Goal: Find specific page/section: Find specific page/section

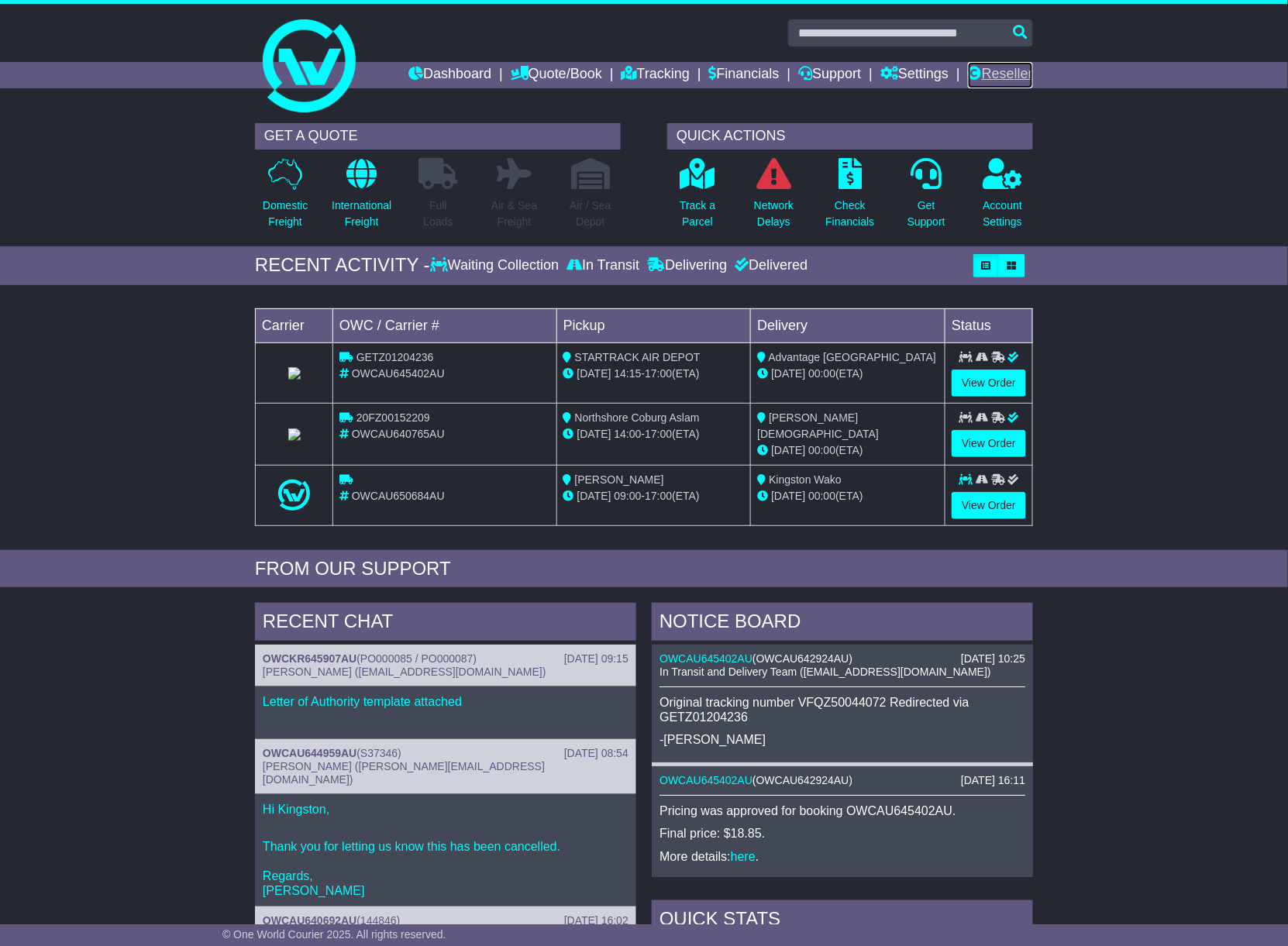
click at [1000, 72] on link "Reseller" at bounding box center [1000, 75] width 65 height 26
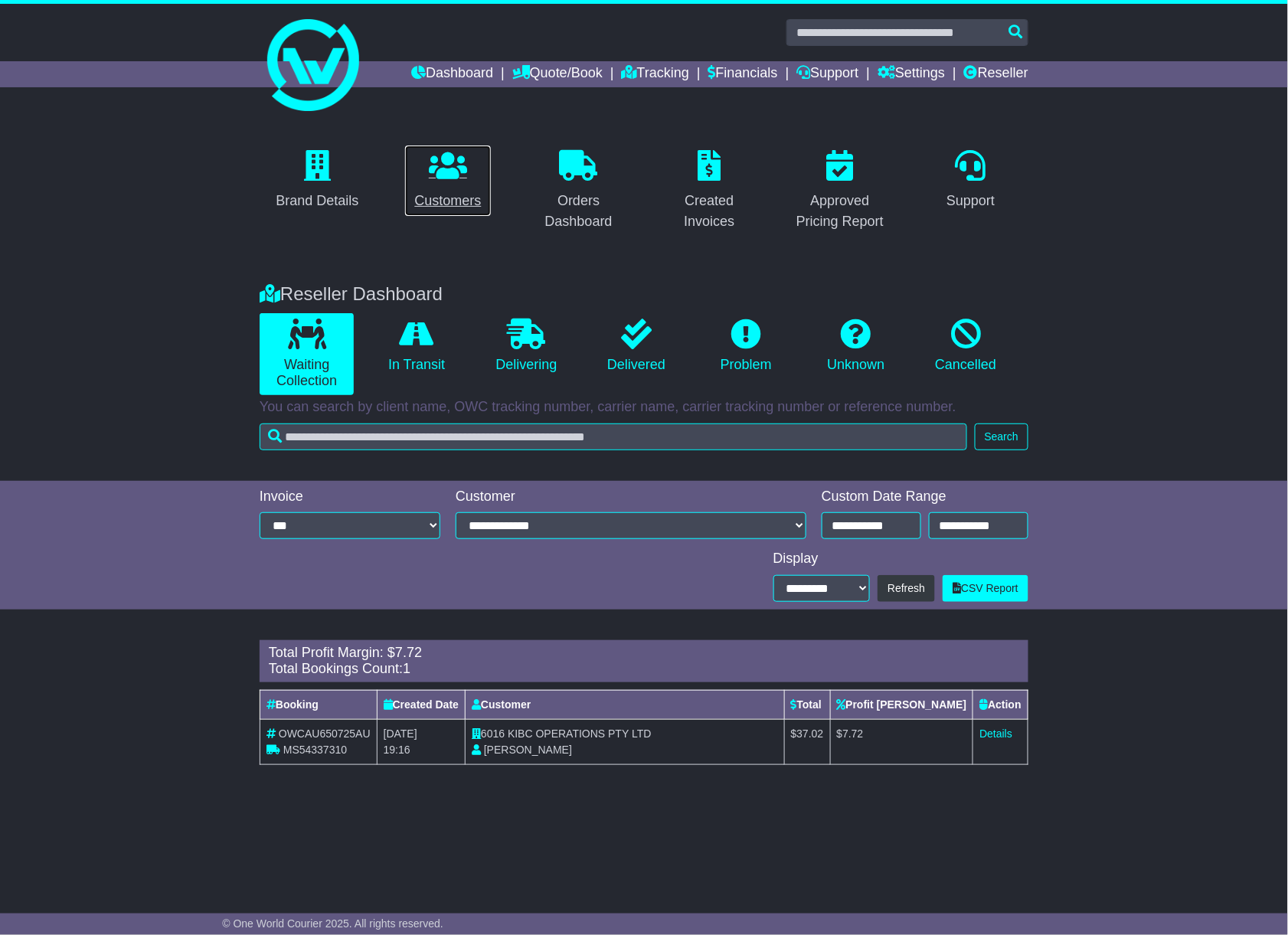
click at [441, 205] on div "Customers" at bounding box center [447, 201] width 67 height 20
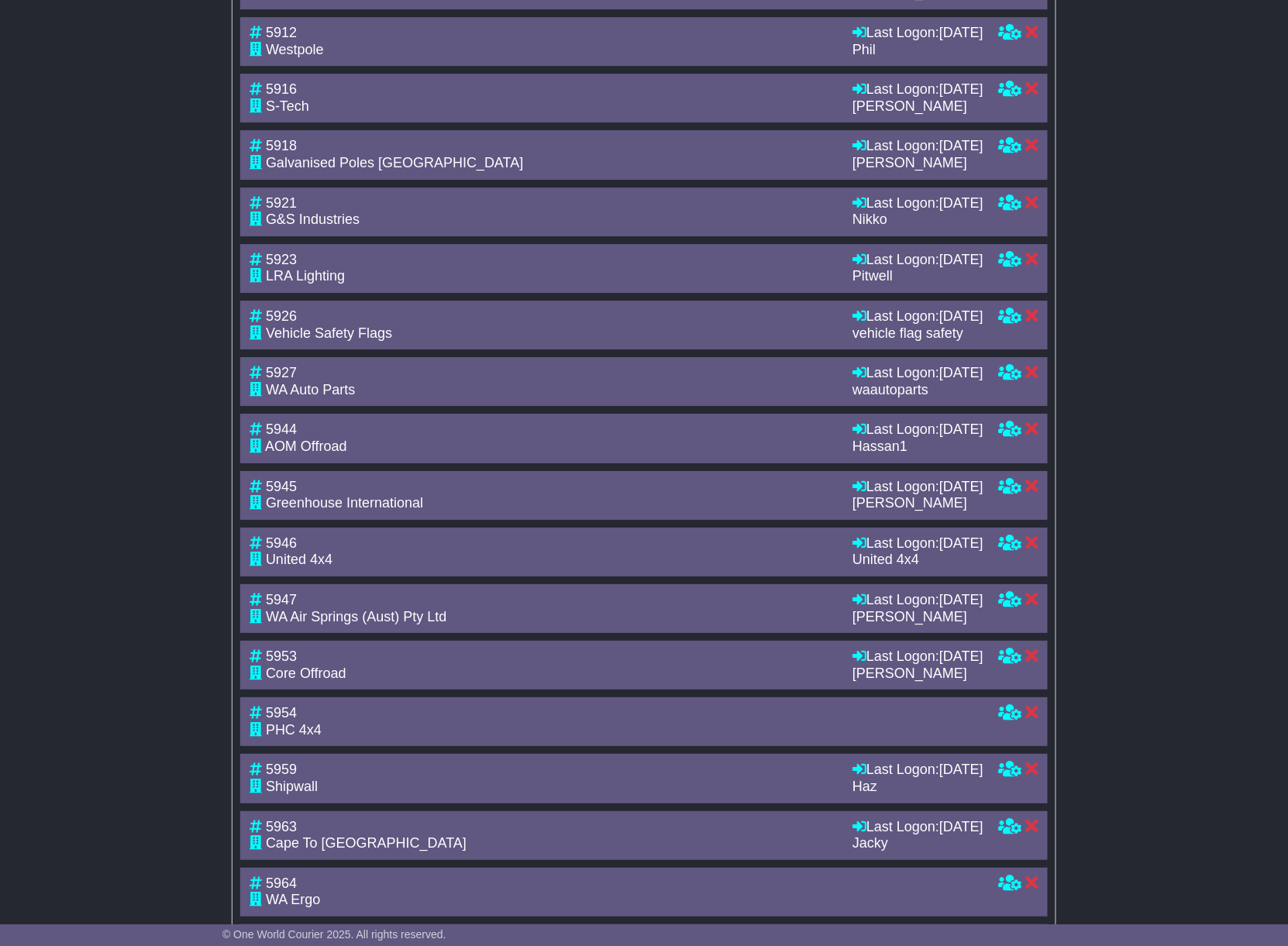
scroll to position [2410, 0]
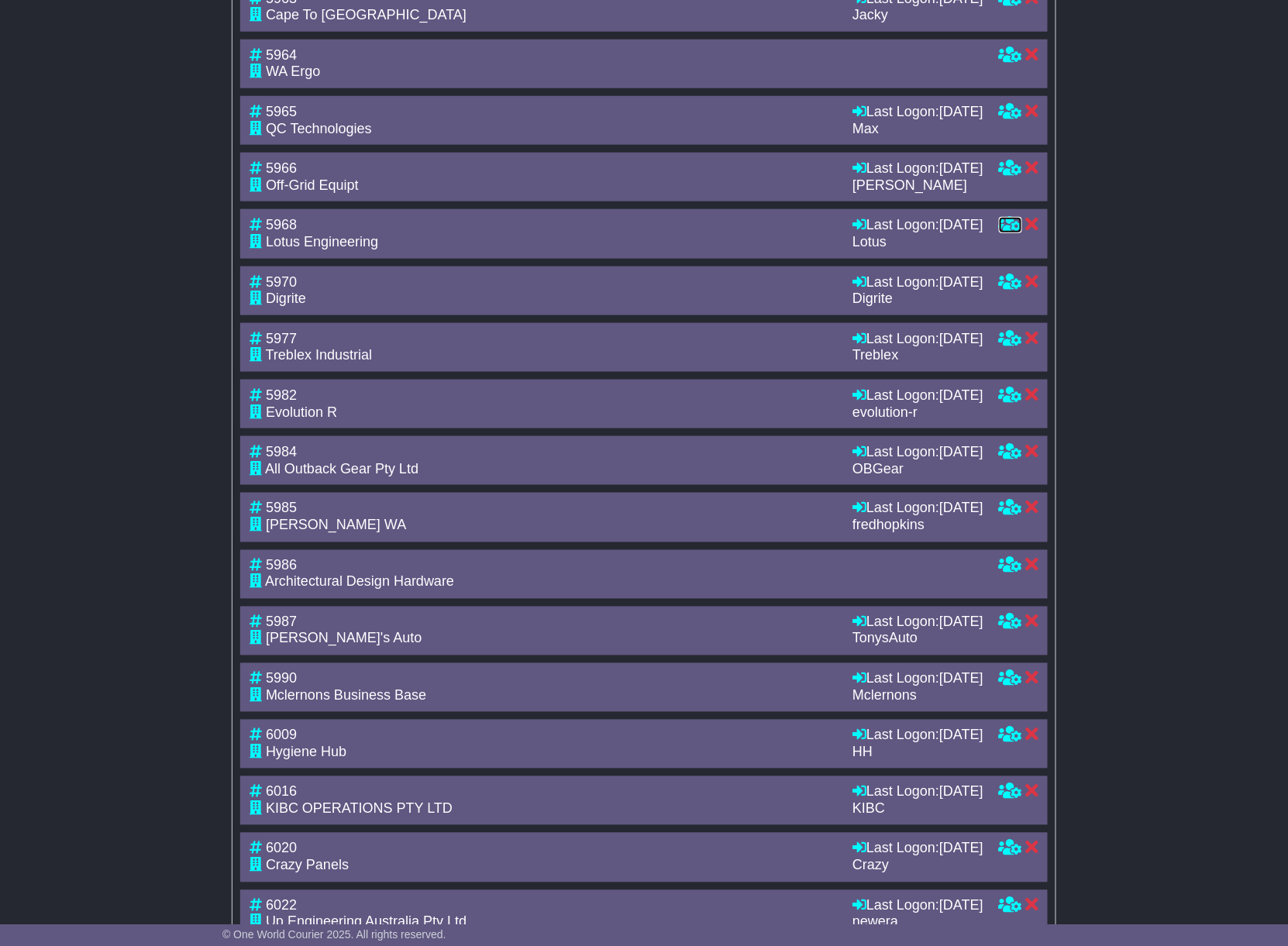
click at [1008, 231] on icon at bounding box center [1010, 224] width 23 height 14
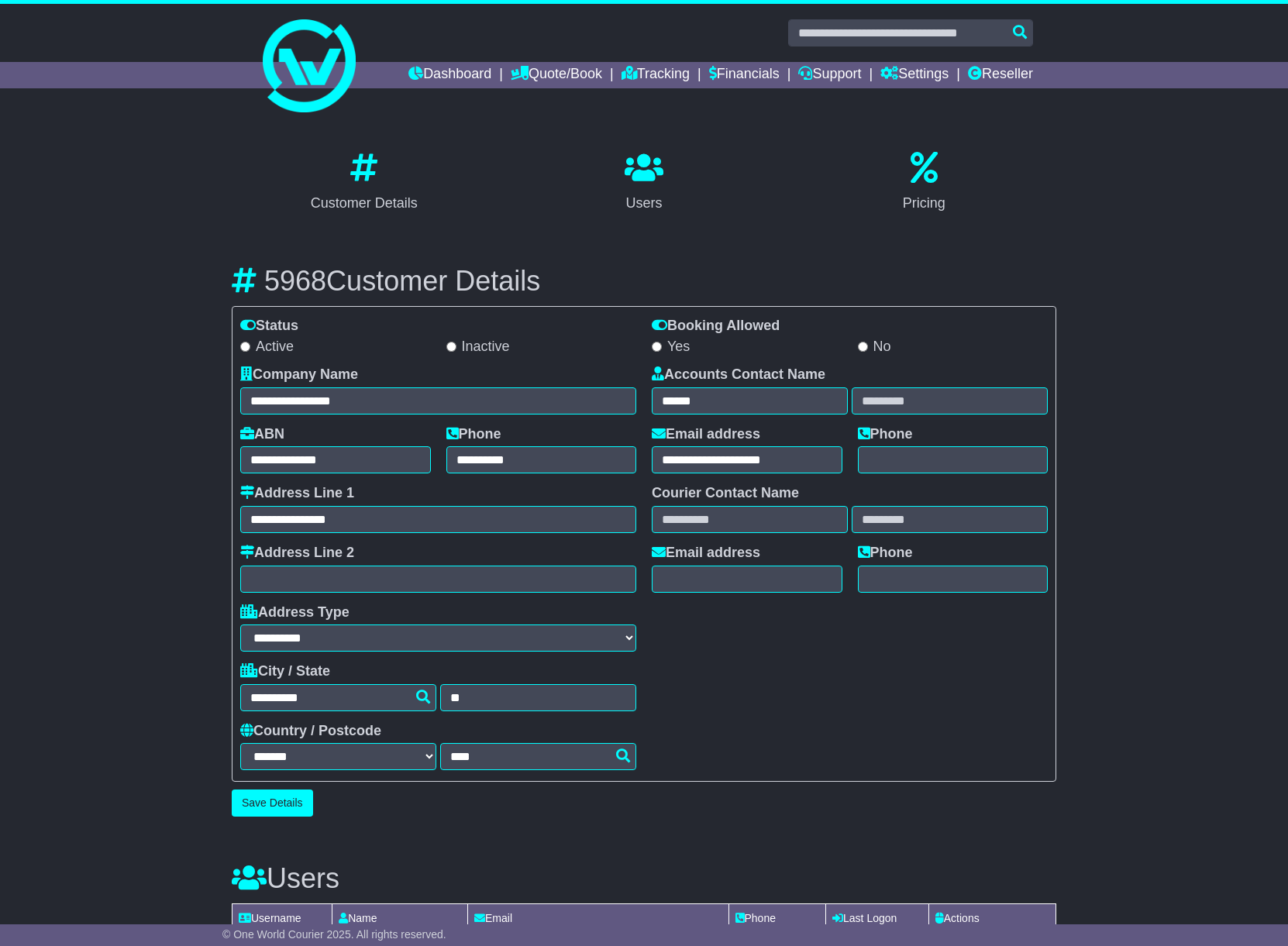
select select "**********"
select select "**"
click at [922, 178] on icon at bounding box center [924, 167] width 27 height 31
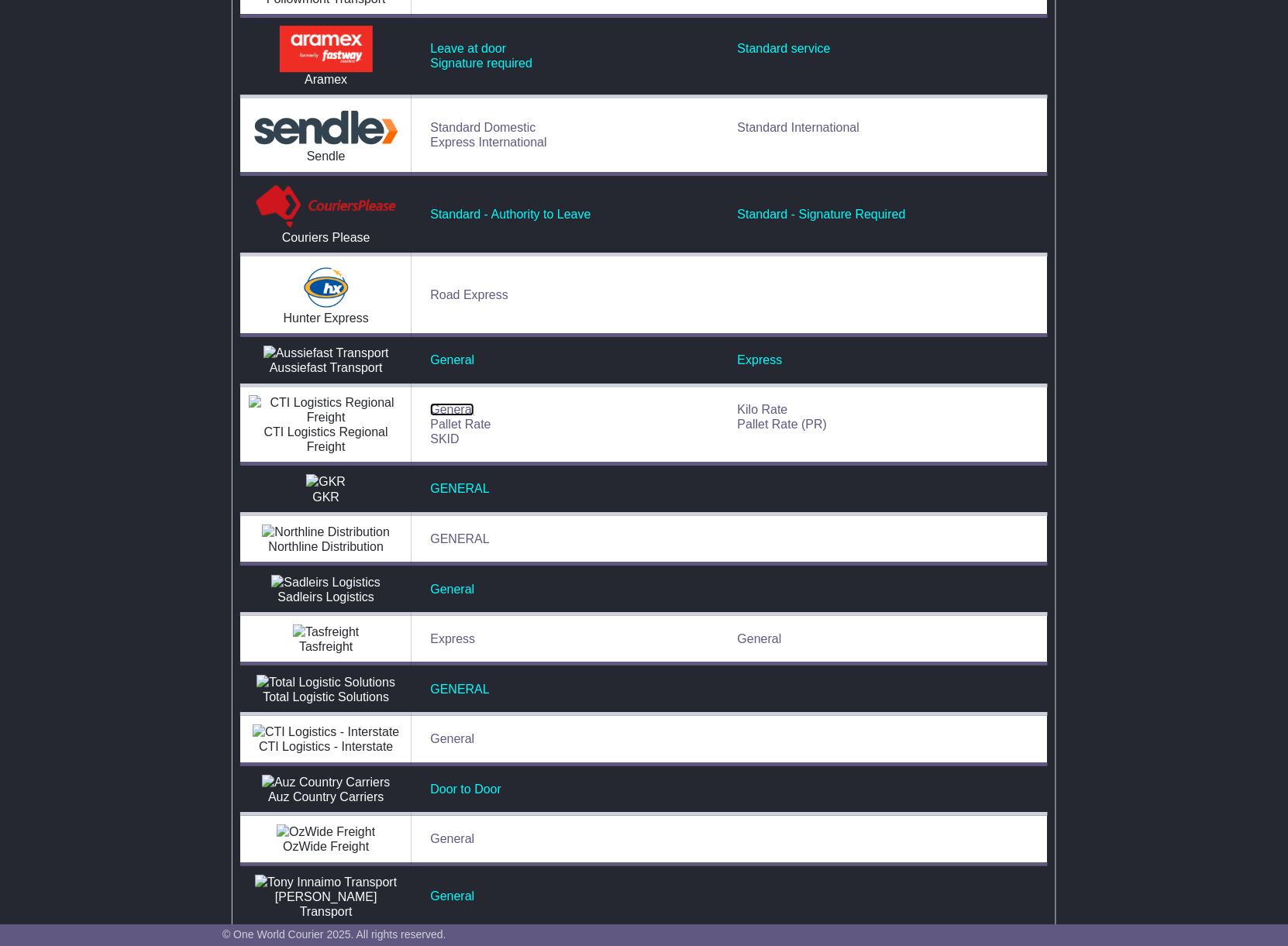
click at [453, 416] on link "General" at bounding box center [452, 409] width 44 height 14
click at [454, 431] on link "Pallet Rate" at bounding box center [460, 424] width 61 height 14
click at [449, 445] on link "SKID" at bounding box center [444, 439] width 29 height 14
click at [773, 416] on link "Kilo Rate" at bounding box center [762, 409] width 50 height 14
click at [773, 431] on link "Pallet Rate (PR)" at bounding box center [782, 424] width 90 height 14
